Goal: Browse casually: Explore the website without a specific task or goal

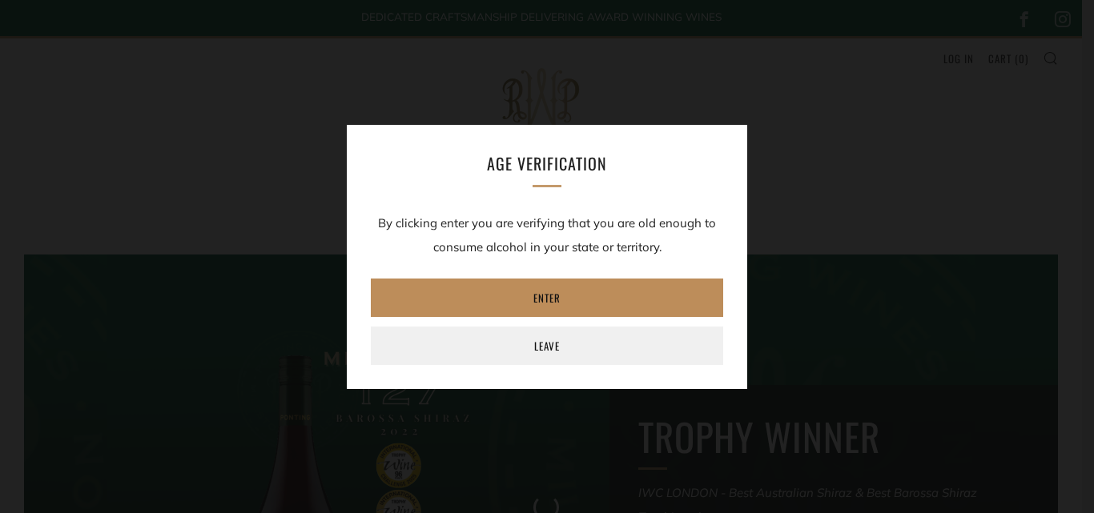
click at [547, 293] on link "Enter" at bounding box center [547, 298] width 352 height 38
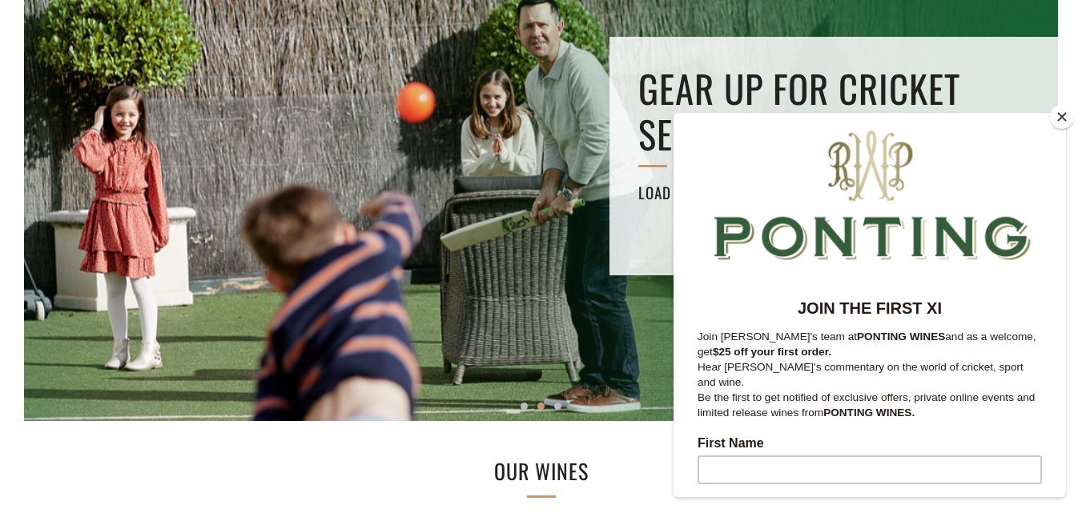
click at [1061, 113] on button "Close" at bounding box center [1062, 117] width 24 height 24
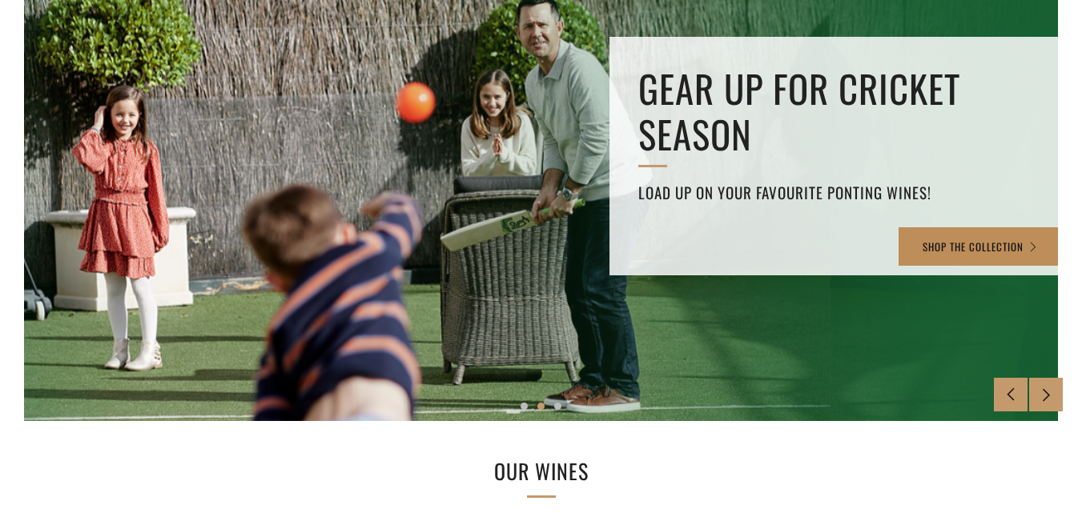
click at [1001, 247] on link "SHOP THE COLLECTION" at bounding box center [980, 246] width 164 height 38
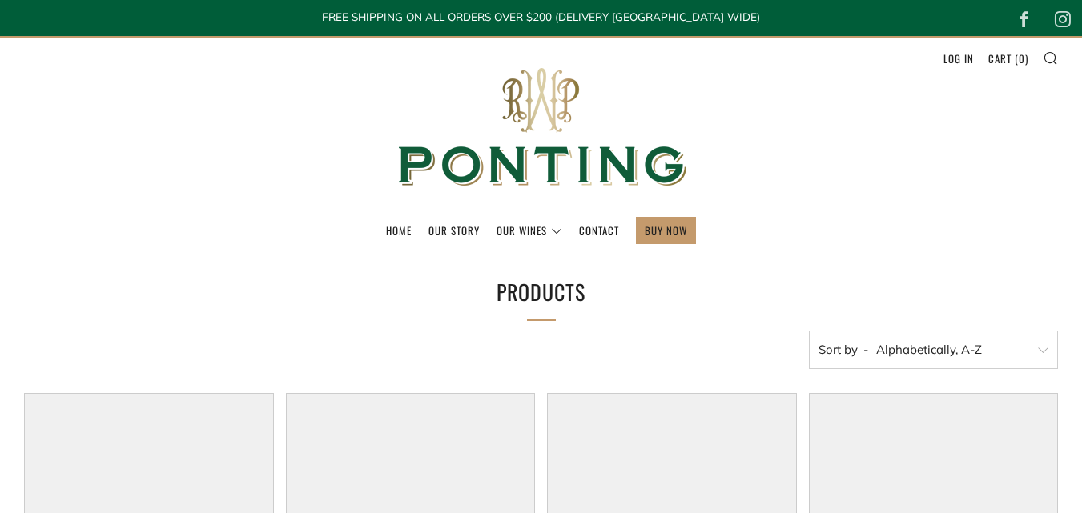
select select "title-ascending"
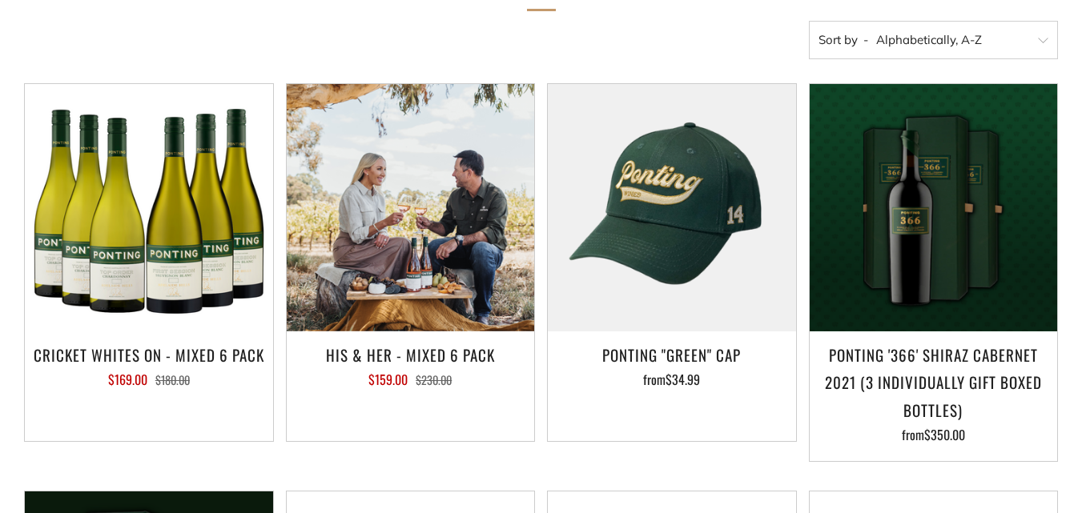
scroll to position [315, 0]
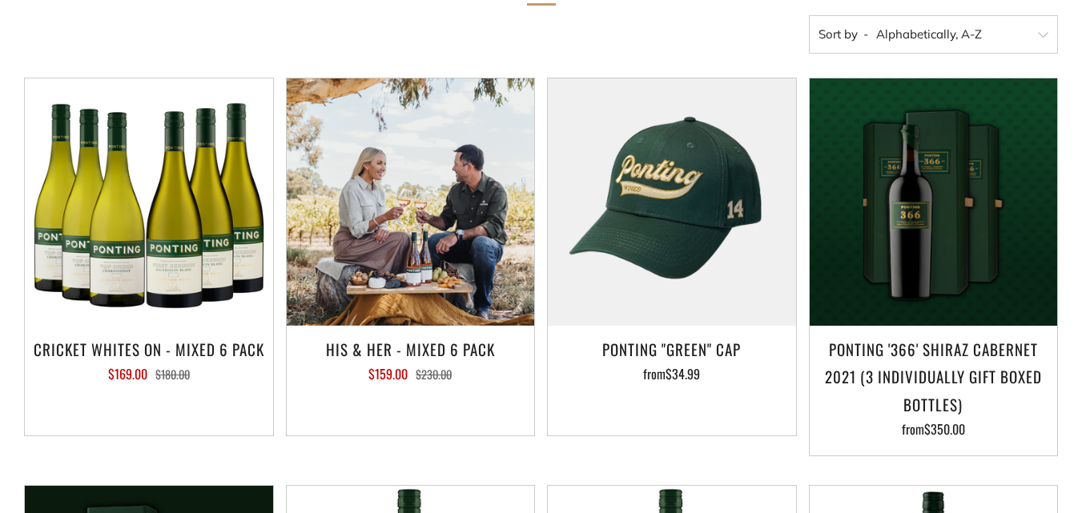
drag, startPoint x: 1086, startPoint y: 78, endPoint x: 1079, endPoint y: 125, distance: 46.9
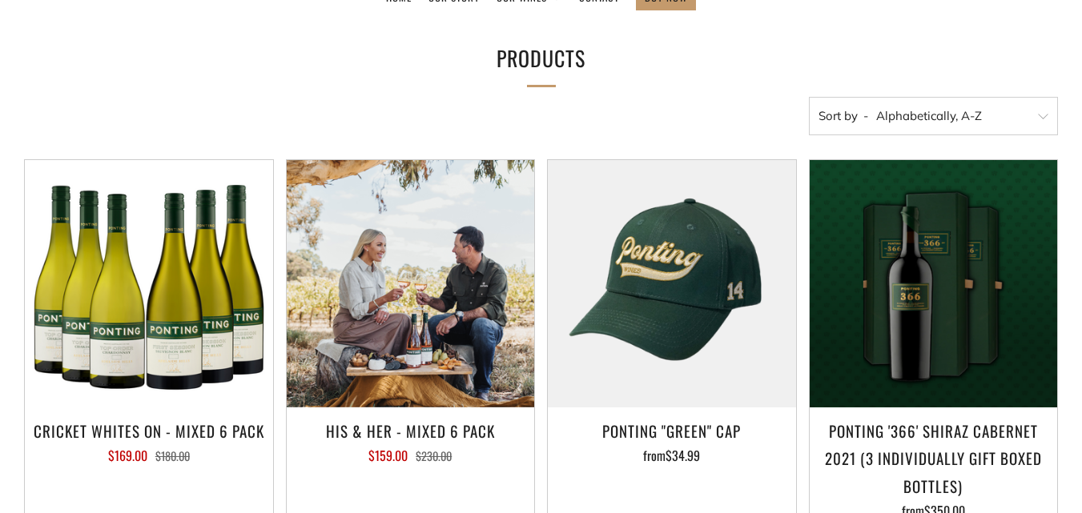
scroll to position [0, 0]
